Goal: Information Seeking & Learning: Learn about a topic

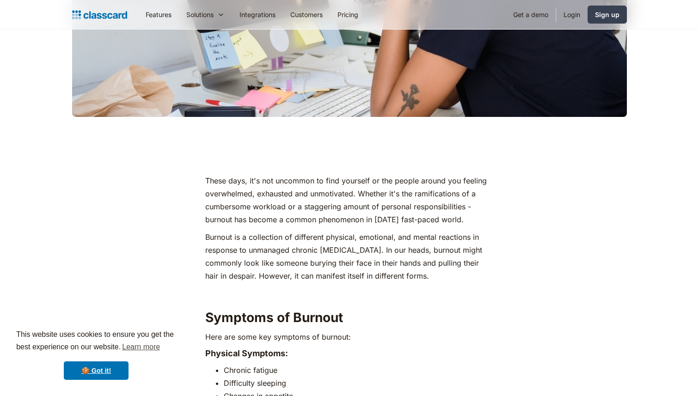
scroll to position [564, 0]
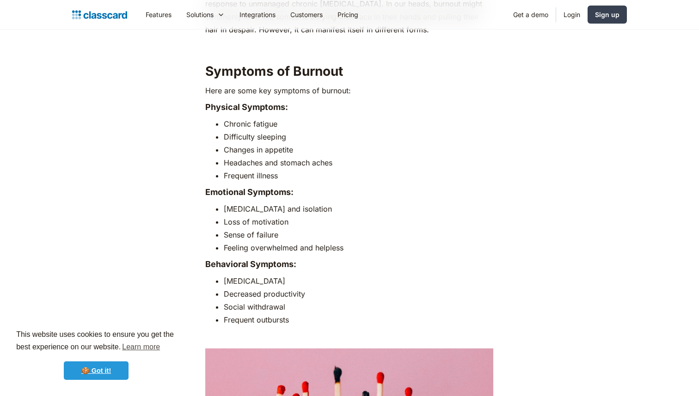
click at [101, 368] on link "🍪 Got it!" at bounding box center [96, 371] width 65 height 18
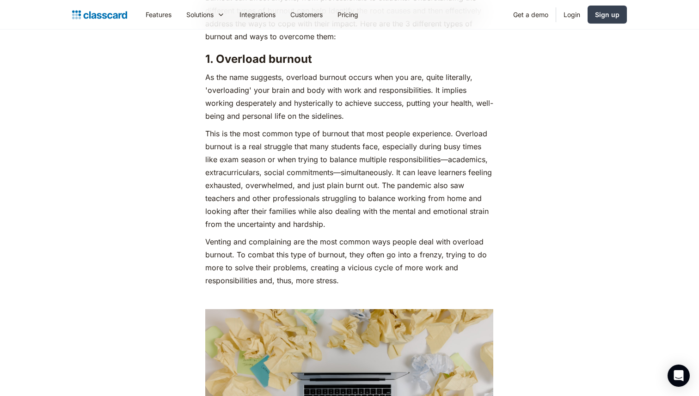
scroll to position [1289, 0]
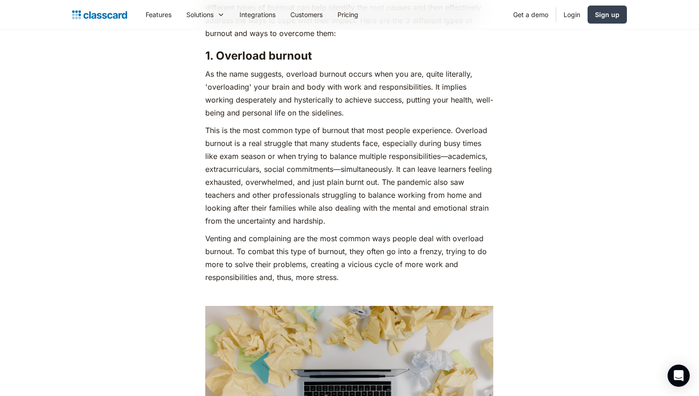
scroll to position [1295, 0]
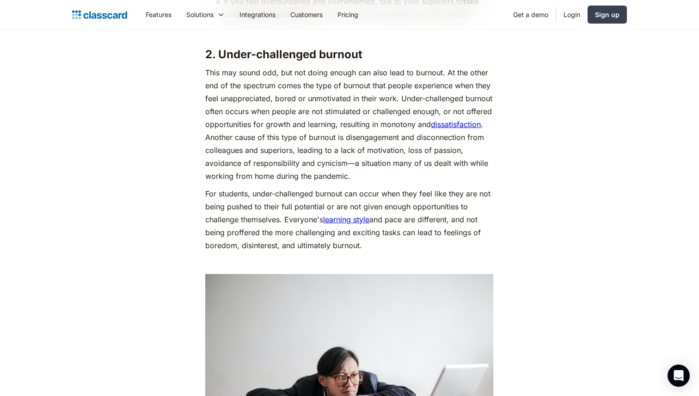
scroll to position [1958, 0]
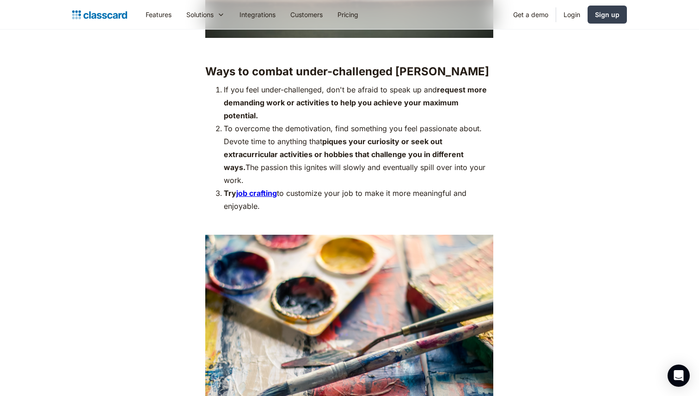
scroll to position [2392, 0]
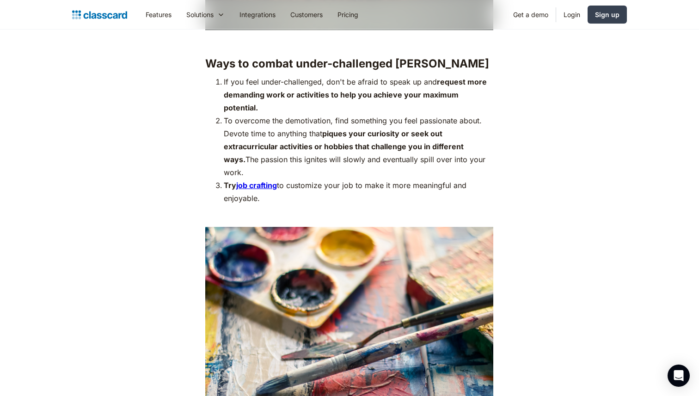
click at [35, 295] on main "These days, it's not uncommon to find yourself or the people around you feeling…" at bounding box center [349, 270] width 699 height 4432
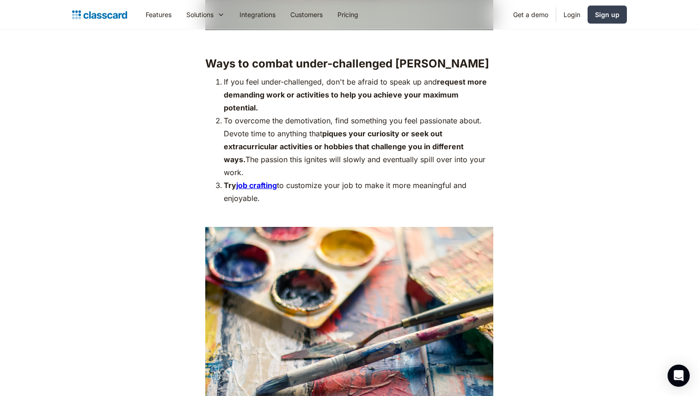
click at [35, 295] on main "These days, it's not uncommon to find yourself or the people around you feeling…" at bounding box center [349, 270] width 699 height 4432
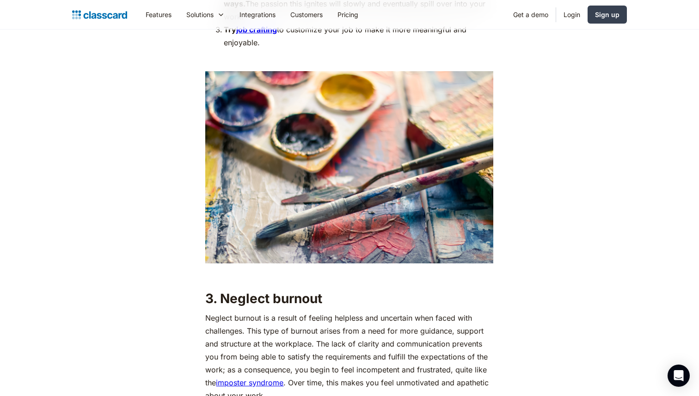
scroll to position [2549, 0]
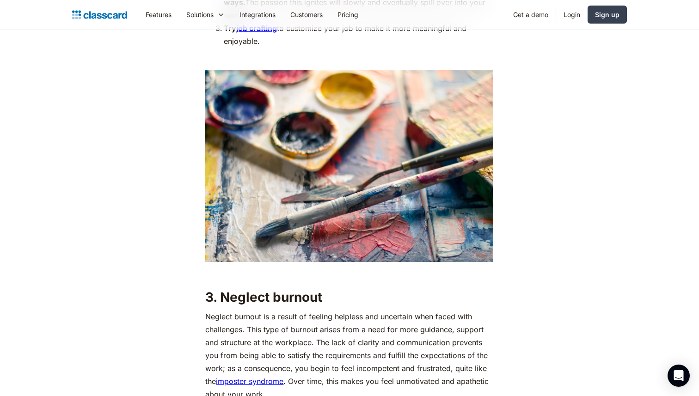
click at [36, 301] on main "These days, it's not uncommon to find yourself or the people around you feeling…" at bounding box center [349, 113] width 699 height 4432
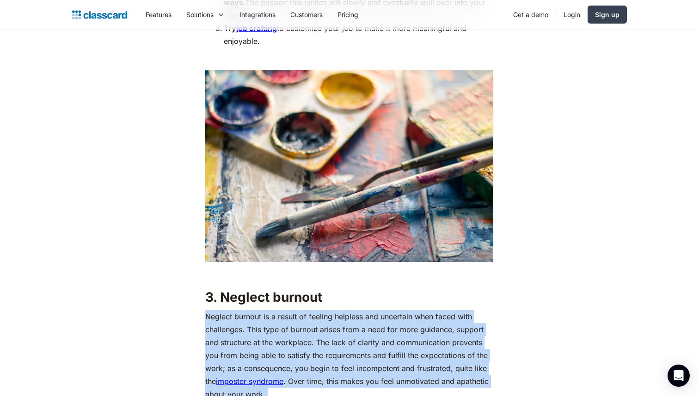
click at [36, 301] on main "These days, it's not uncommon to find yourself or the people around you feeling…" at bounding box center [349, 113] width 699 height 4432
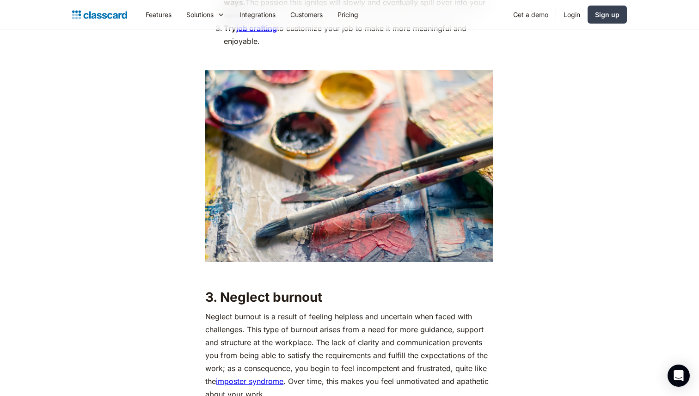
click at [36, 301] on main "These days, it's not uncommon to find yourself or the people around you feeling…" at bounding box center [349, 113] width 699 height 4432
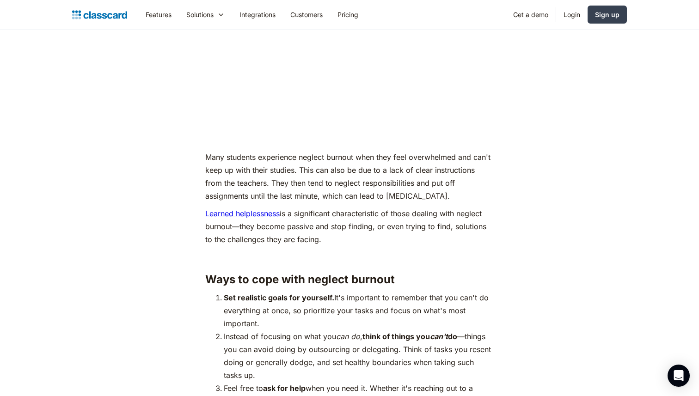
scroll to position [3008, 0]
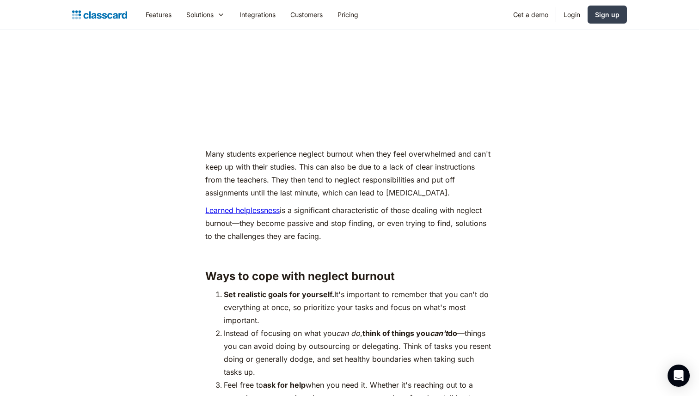
click at [216, 206] on link "Learned helplessness" at bounding box center [242, 210] width 74 height 9
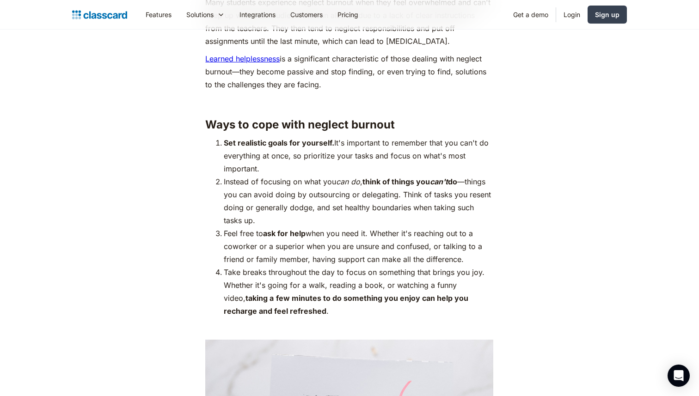
scroll to position [3167, 0]
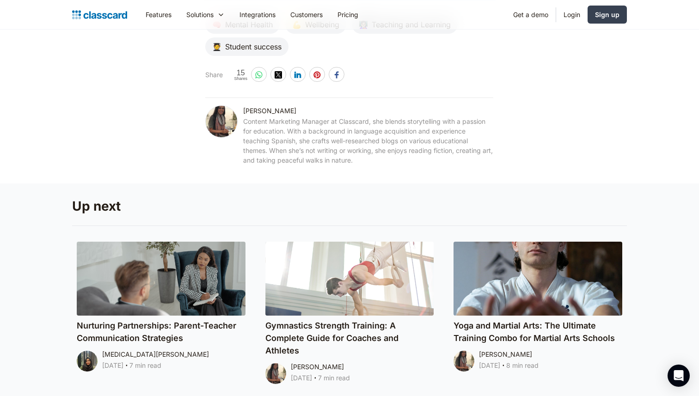
scroll to position [5005, 0]
